Goal: Browse casually

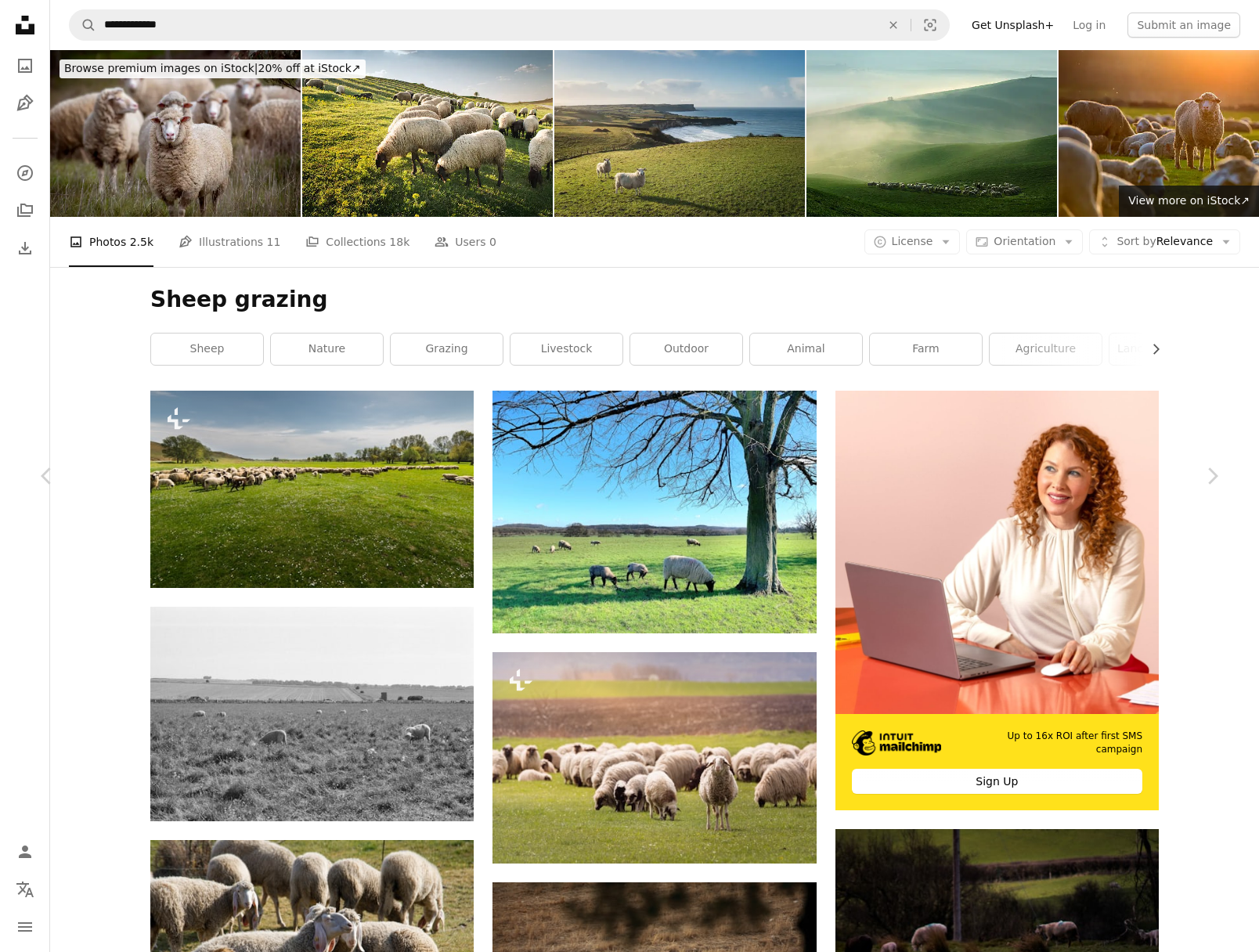
scroll to position [12313, 0]
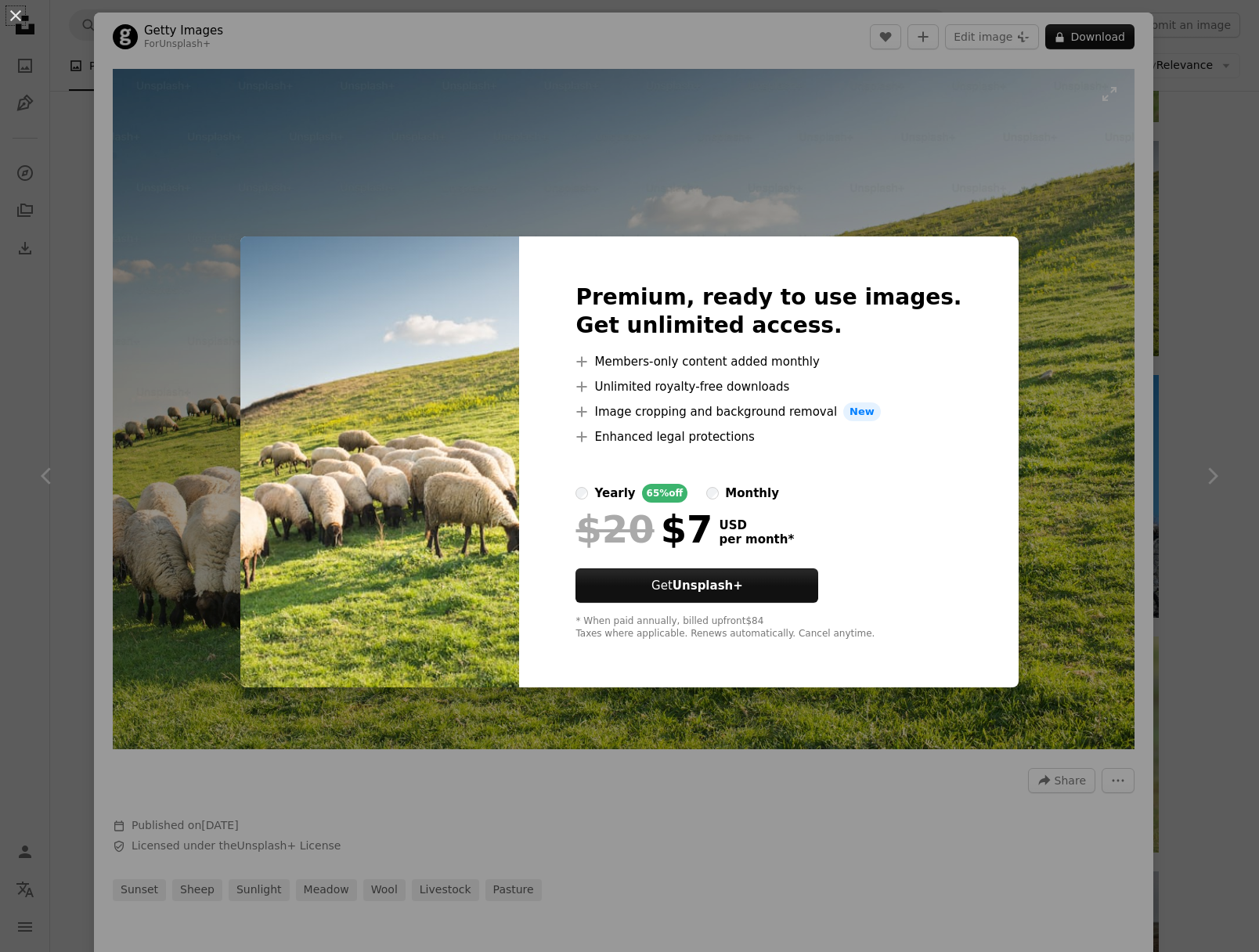
click at [959, 183] on div "An X shape Premium, ready to use images. Get unlimited access. A plus sign Memb…" at bounding box center [629, 476] width 1259 height 952
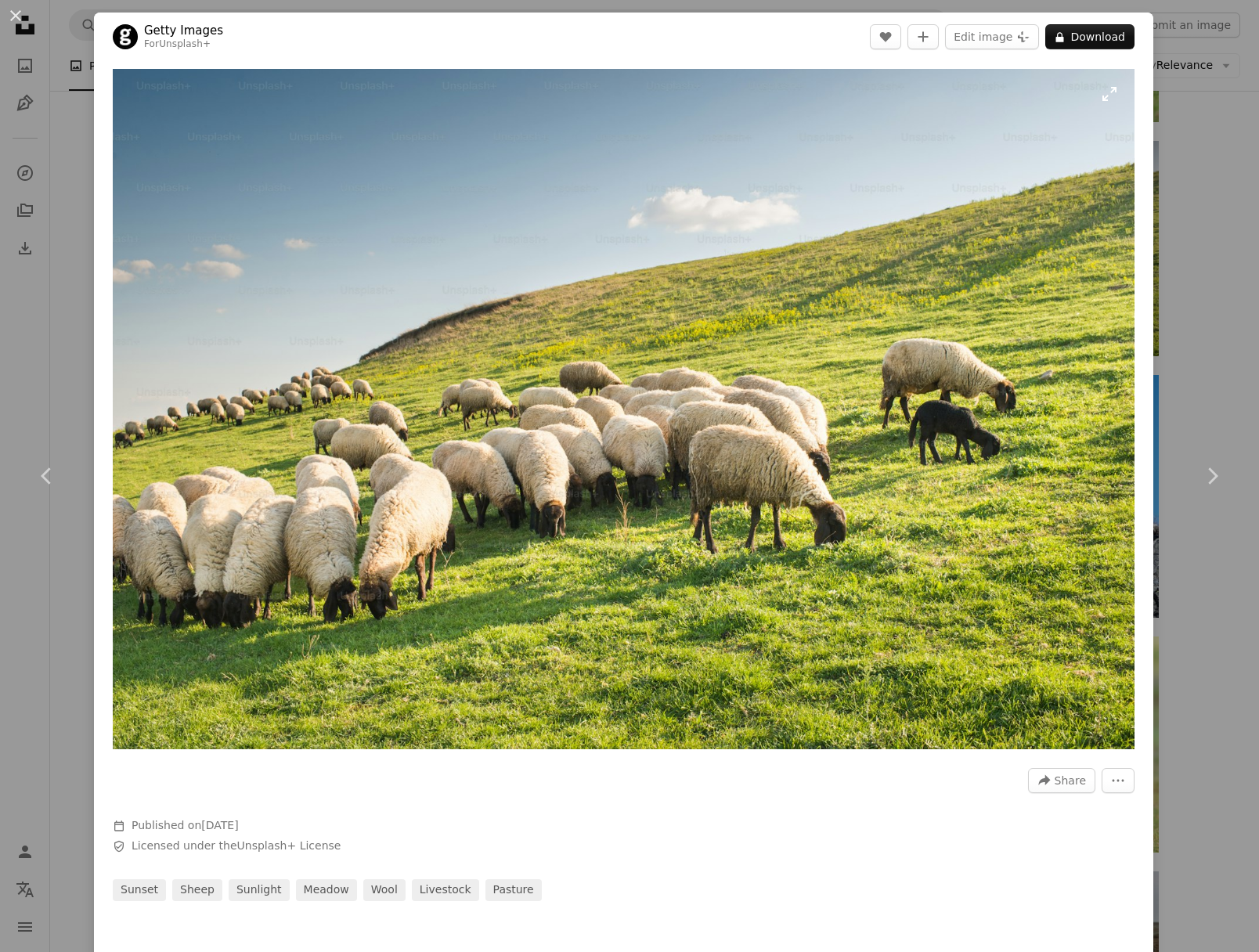
click at [1121, 102] on img "Zoom in on this image" at bounding box center [623, 409] width 1021 height 680
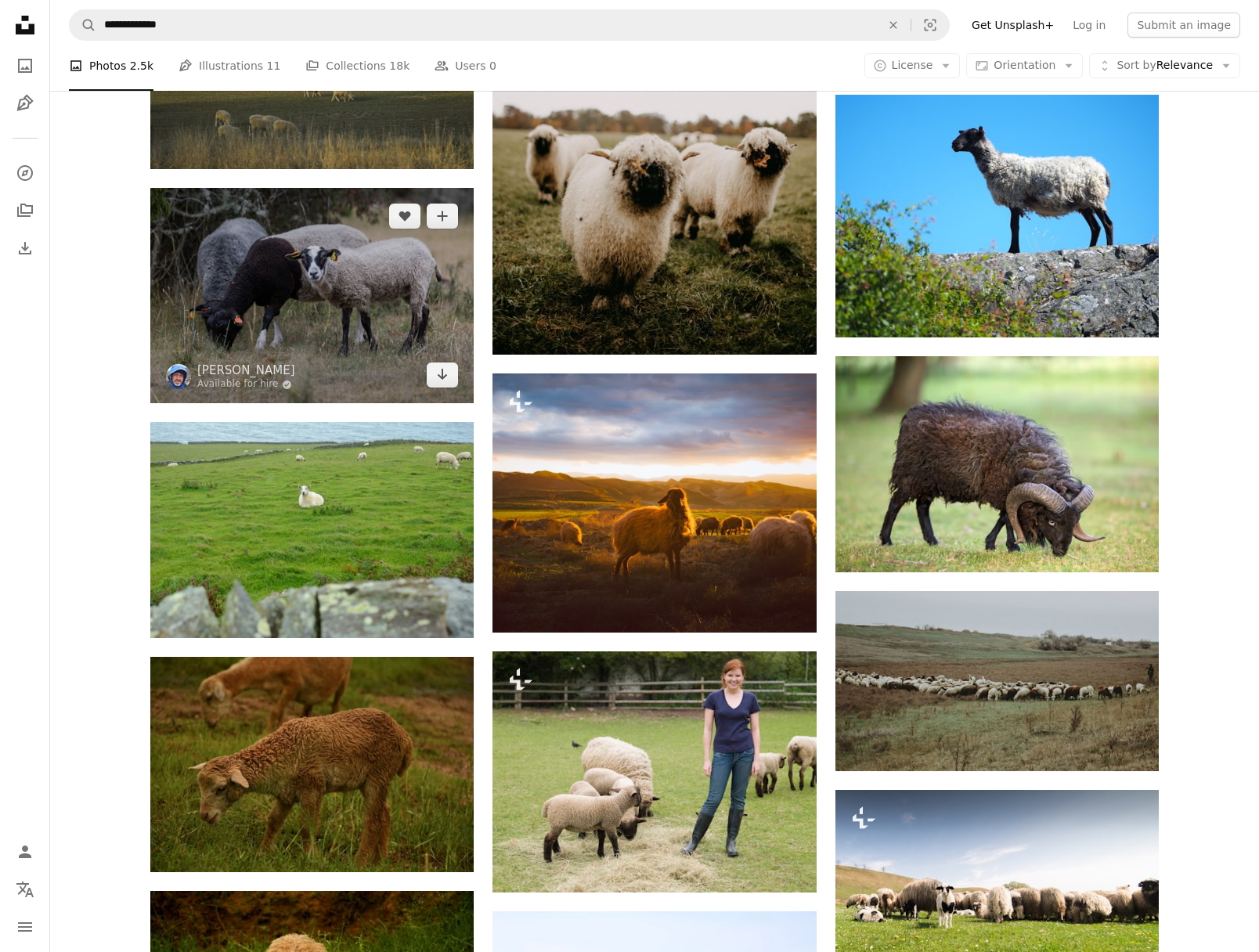
scroll to position [12637, 0]
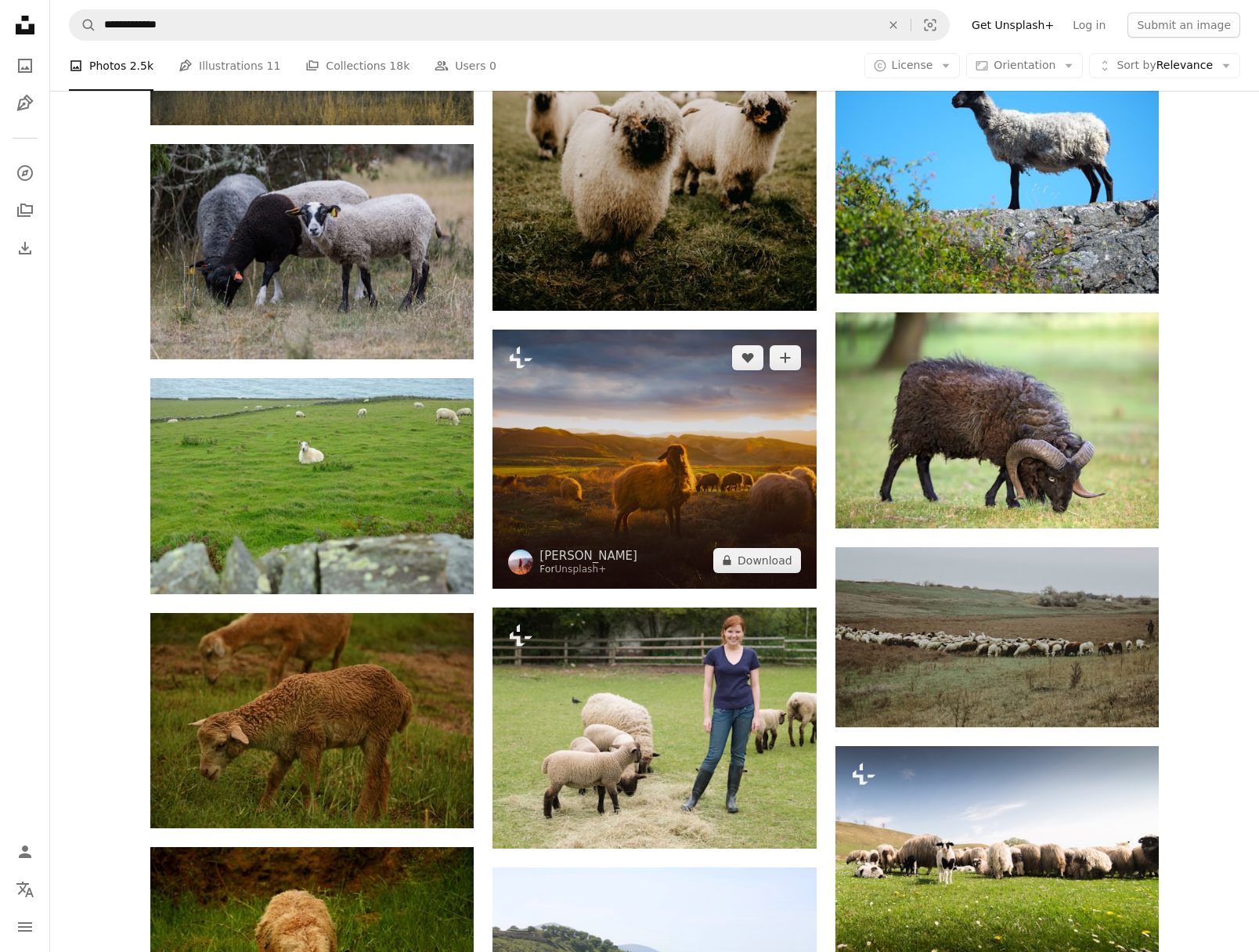
click at [592, 402] on img at bounding box center [654, 459] width 323 height 259
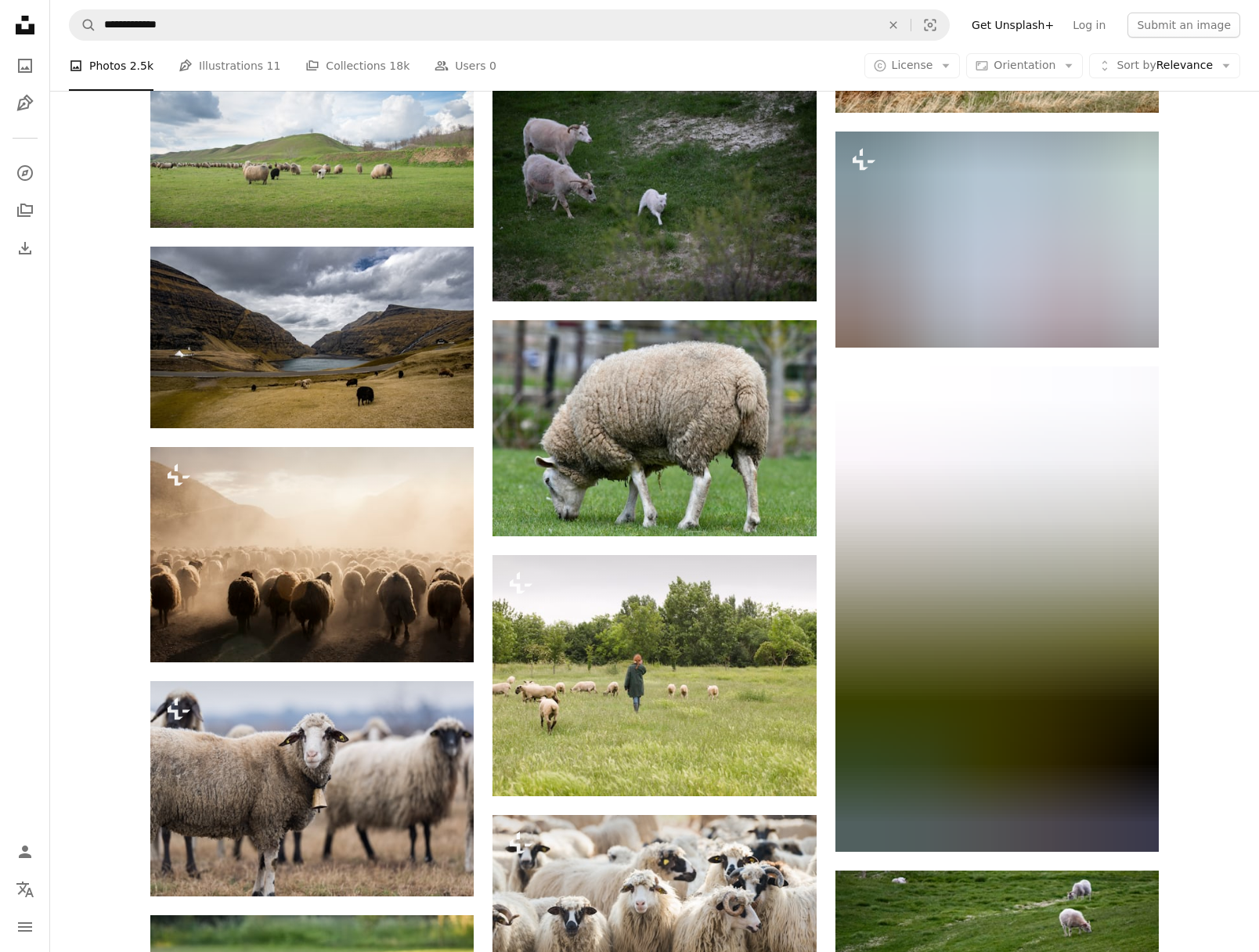
scroll to position [15636, 0]
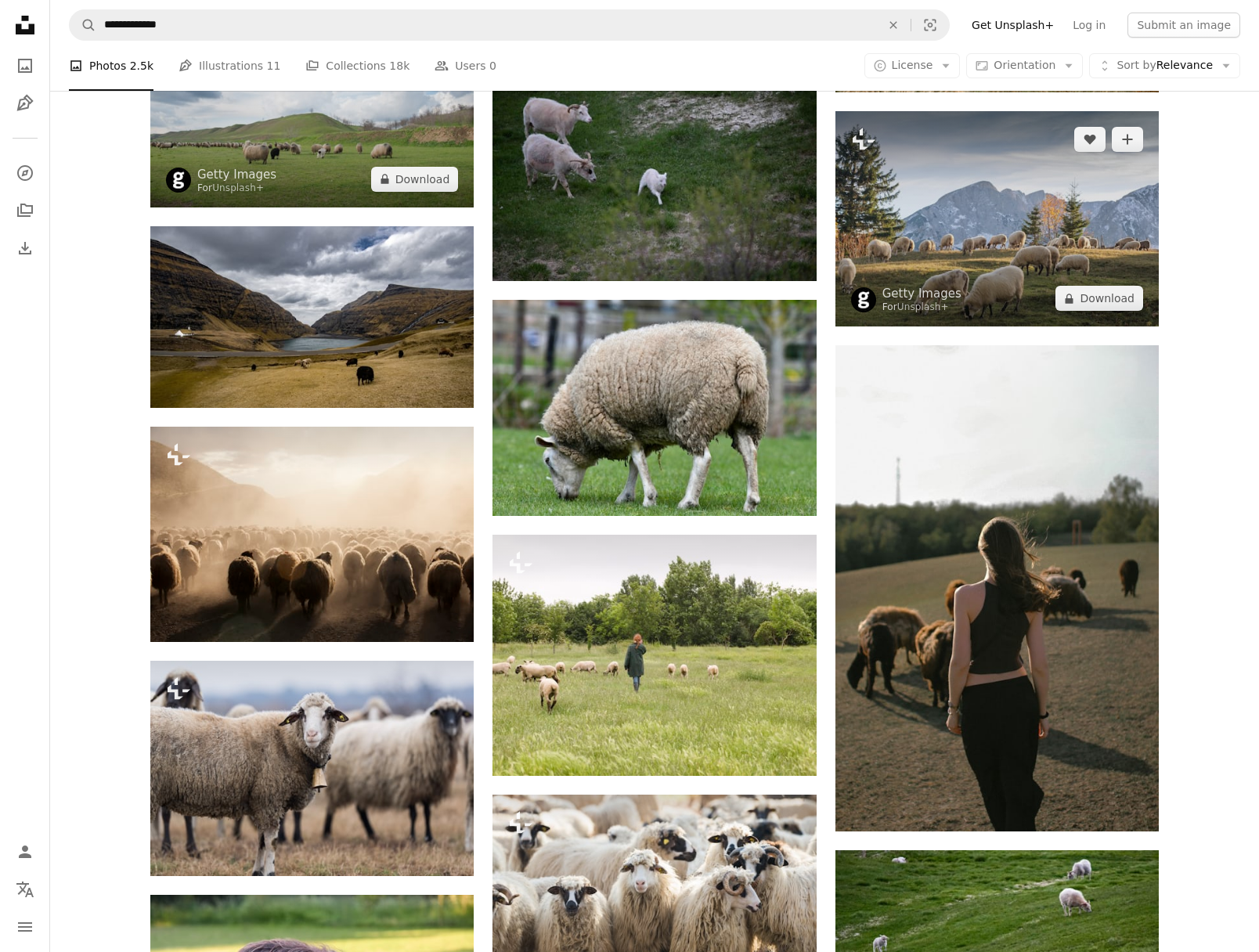
drag, startPoint x: 968, startPoint y: 164, endPoint x: 245, endPoint y: 158, distance: 723.0
click at [968, 164] on img at bounding box center [996, 218] width 323 height 216
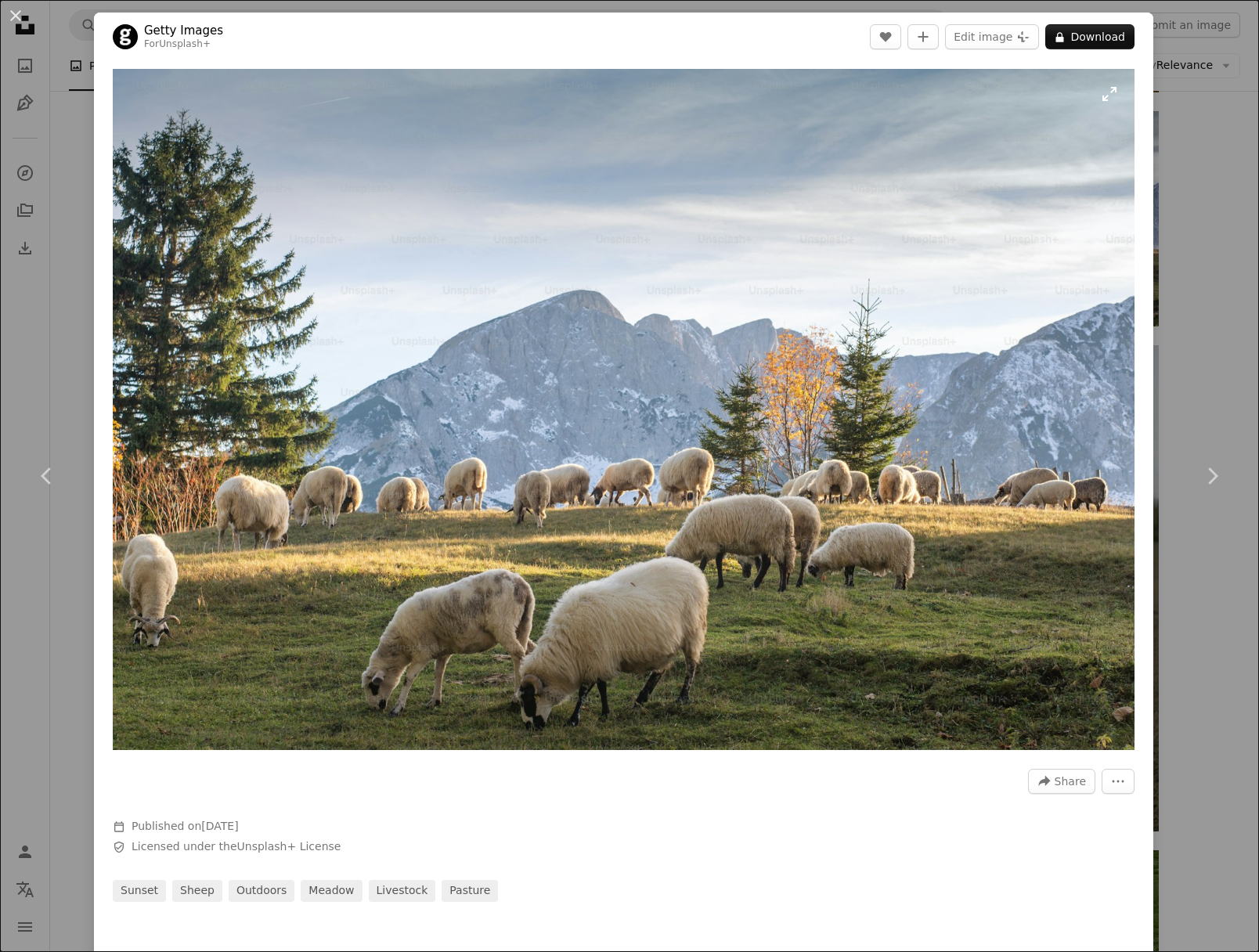
click at [1123, 87] on img "Zoom in on this image" at bounding box center [623, 409] width 1021 height 681
